Goal: Find specific page/section: Find specific page/section

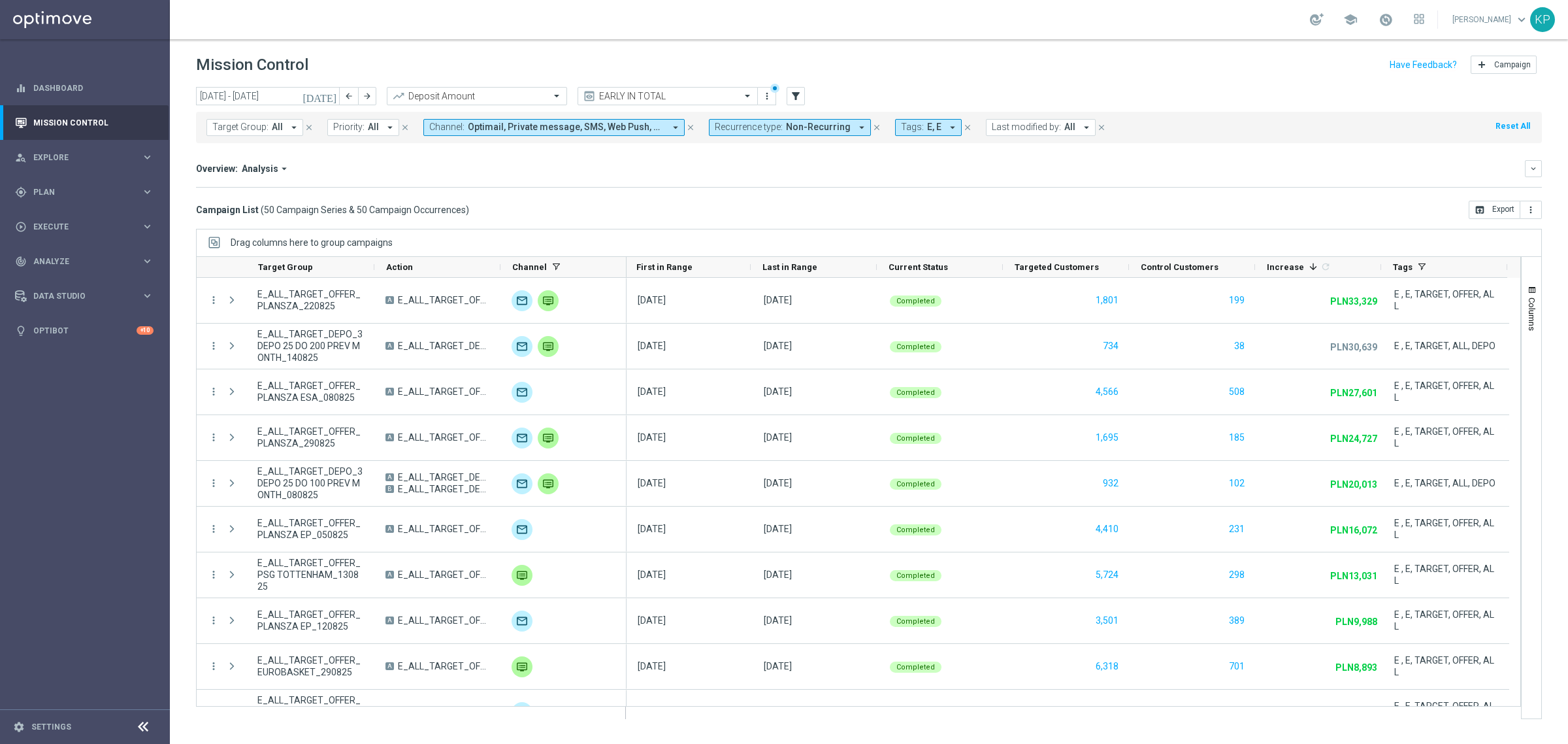
click at [974, 208] on div "Campaign List ( 50 Campaign Series & 50 Campaign Occurrences ) open_in_browser …" at bounding box center [869, 210] width 1346 height 19
